Goal: Find specific page/section: Find specific page/section

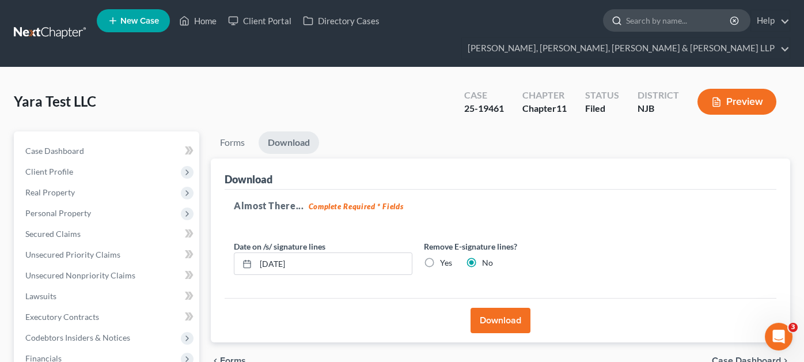
click at [626, 24] on input "search" at bounding box center [678, 20] width 105 height 21
type input "[PERSON_NAME]"
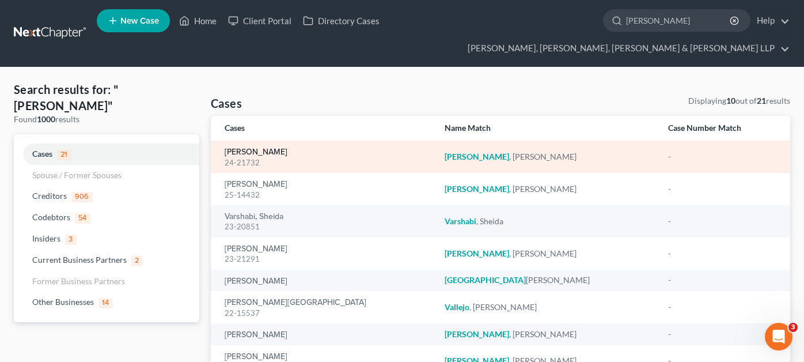
click at [260, 148] on link "[PERSON_NAME]" at bounding box center [256, 152] width 63 height 8
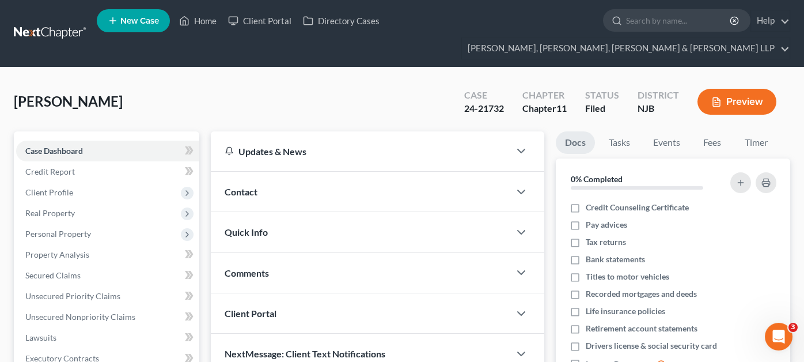
click at [761, 89] on button "Preview" at bounding box center [736, 102] width 79 height 26
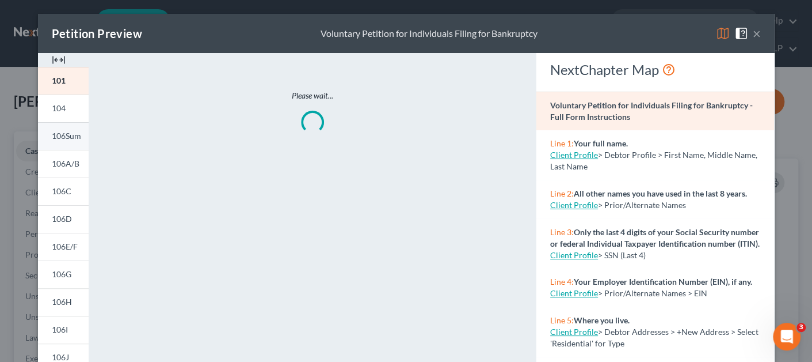
click at [76, 133] on span "106Sum" at bounding box center [66, 136] width 29 height 10
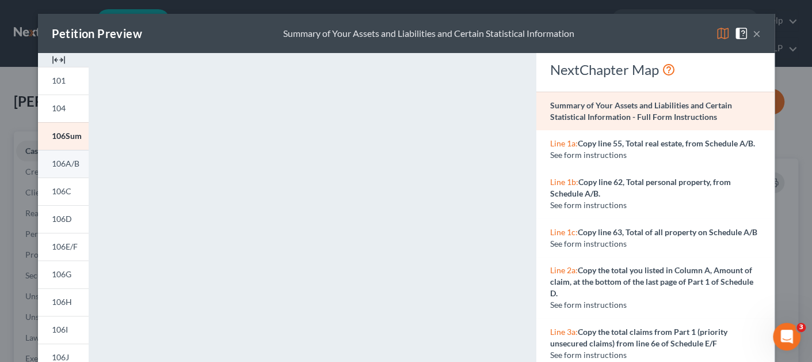
click at [65, 163] on span "106A/B" at bounding box center [66, 163] width 28 height 10
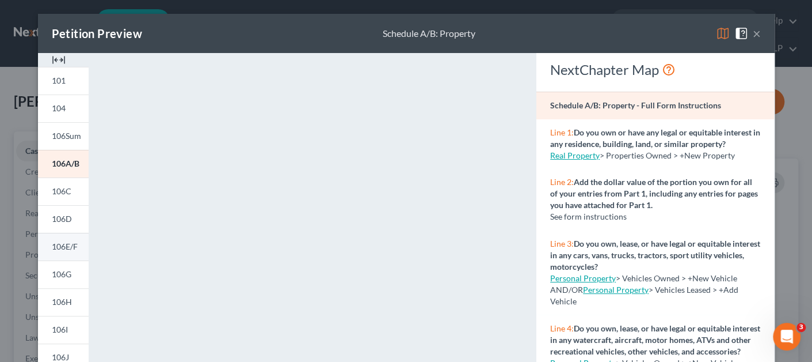
click at [66, 246] on span "106E/F" at bounding box center [65, 246] width 26 height 10
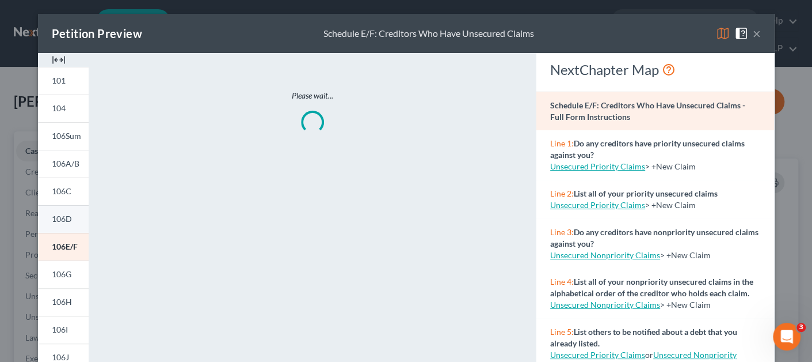
click at [67, 227] on link "106D" at bounding box center [63, 219] width 51 height 28
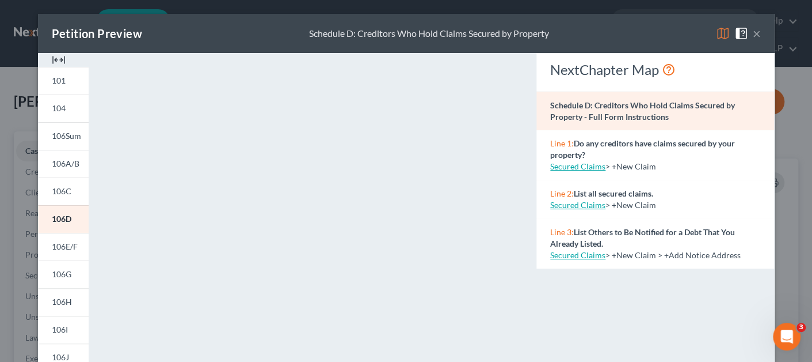
click at [753, 33] on button "×" at bounding box center [757, 33] width 8 height 14
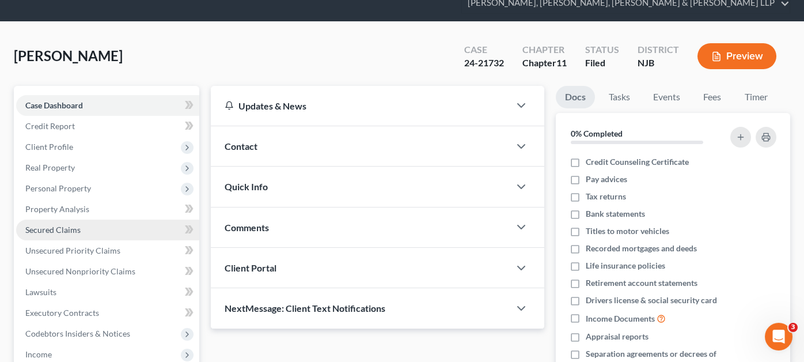
scroll to position [115, 0]
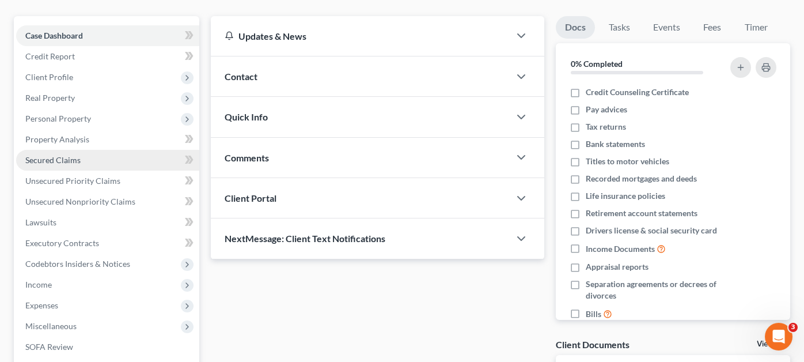
click at [69, 150] on link "Secured Claims" at bounding box center [107, 160] width 183 height 21
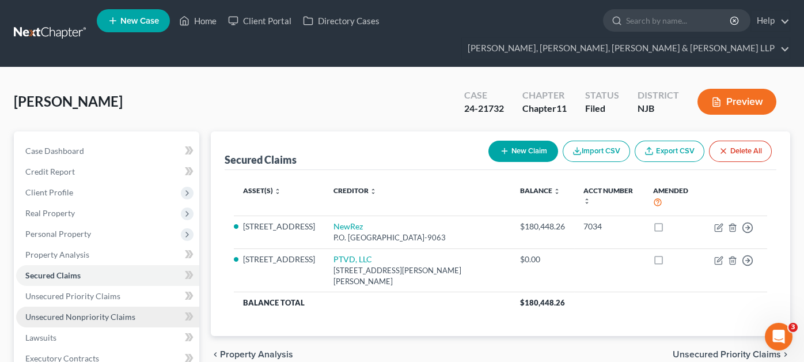
click at [93, 306] on link "Unsecured Nonpriority Claims" at bounding box center [107, 316] width 183 height 21
